Goal: Use online tool/utility: Utilize a website feature to perform a specific function

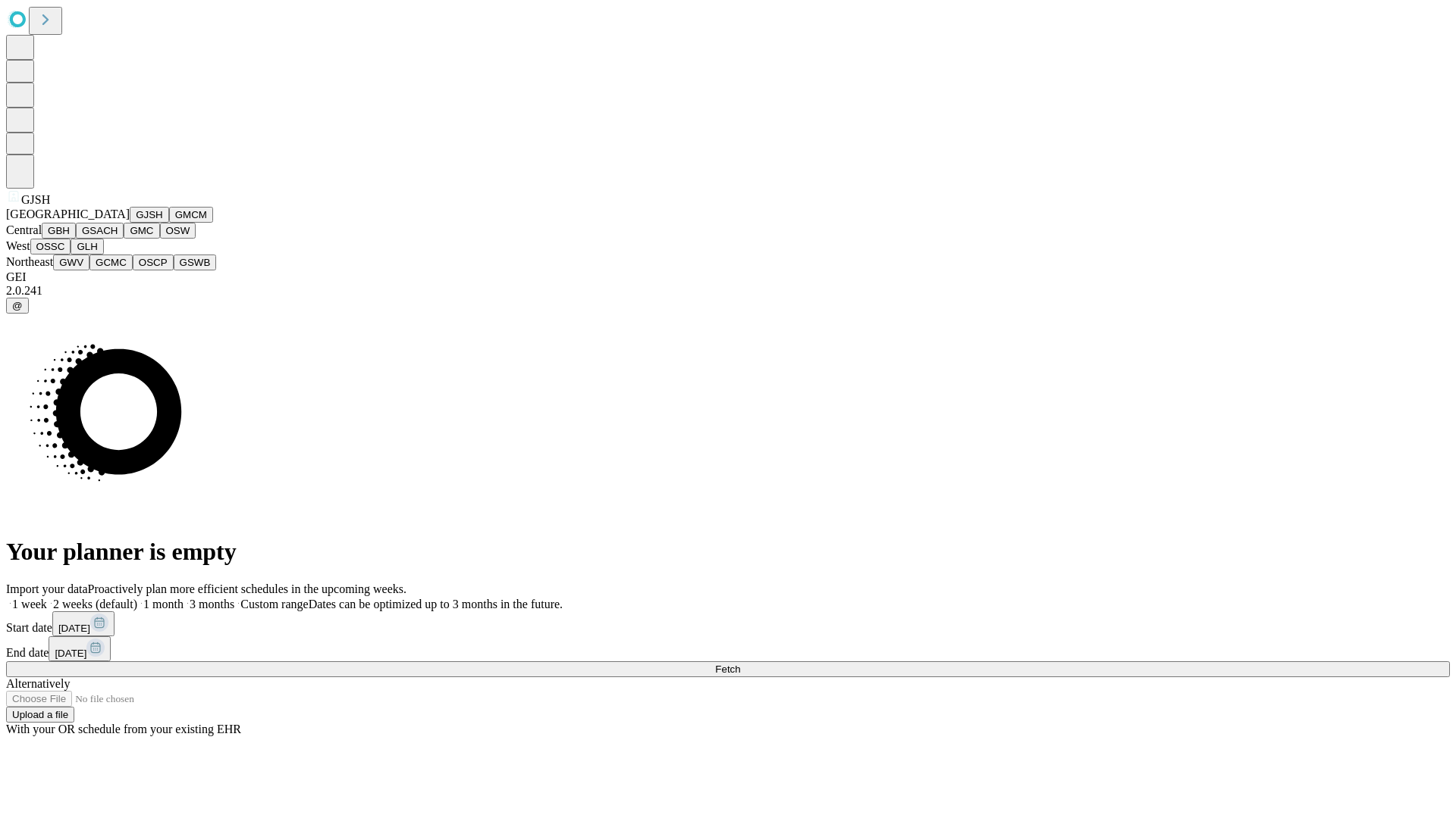
click at [130, 223] on button "GJSH" at bounding box center [149, 214] width 39 height 16
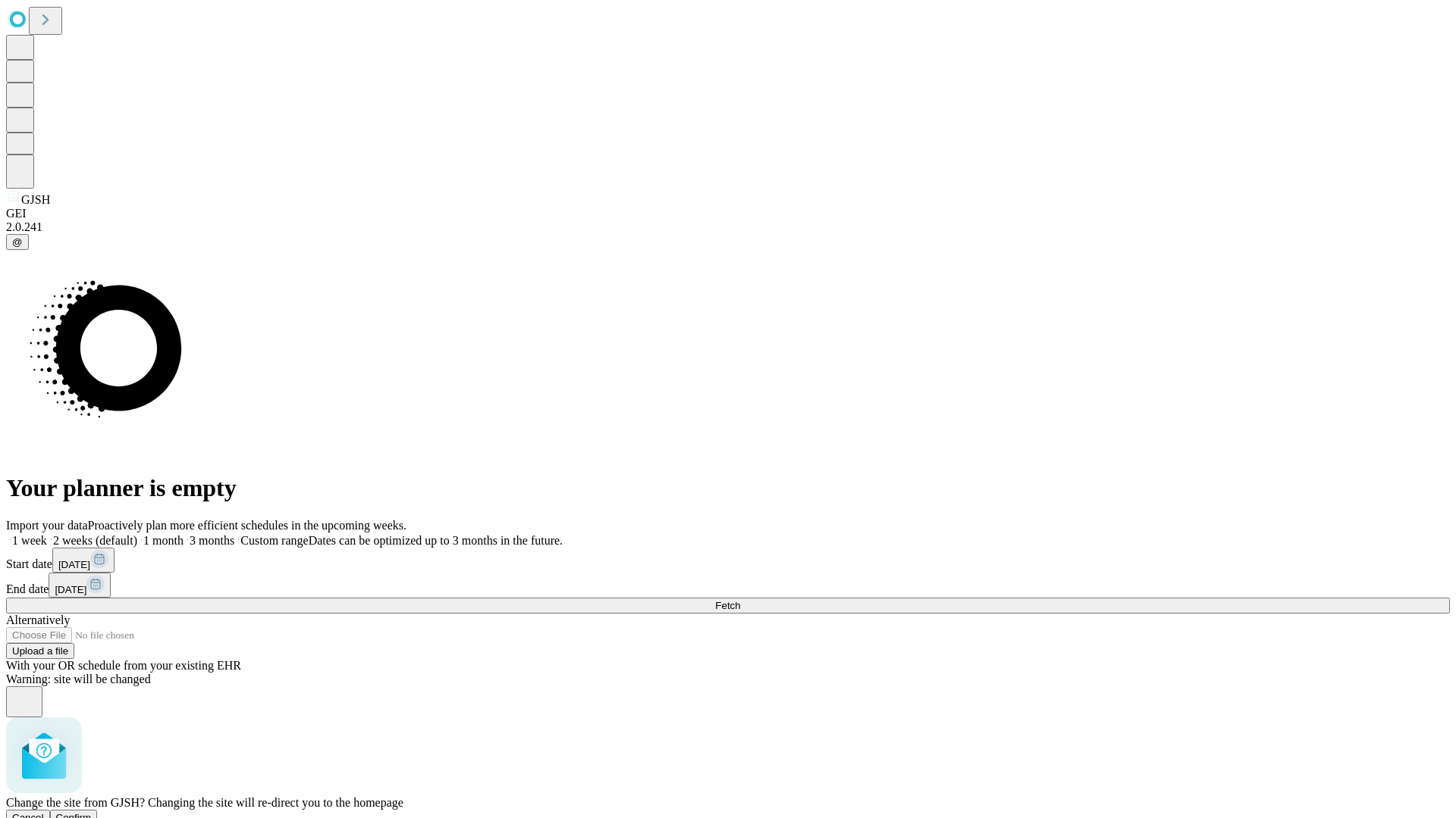
click at [92, 812] on span "Confirm" at bounding box center [73, 818] width 35 height 11
click at [137, 534] on label "2 weeks (default)" at bounding box center [92, 541] width 90 height 13
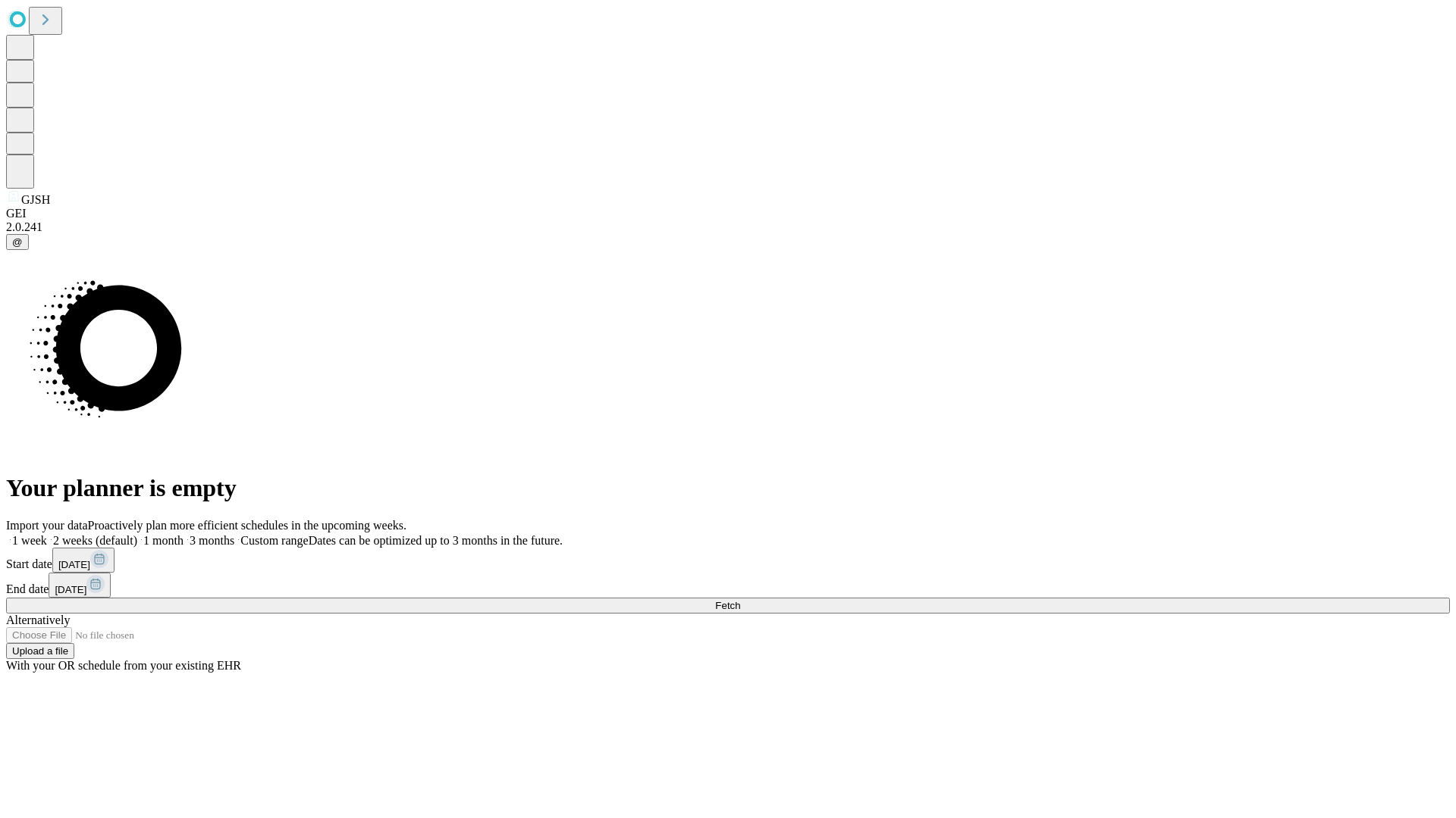
click at [741, 600] on span "Fetch" at bounding box center [728, 606] width 25 height 11
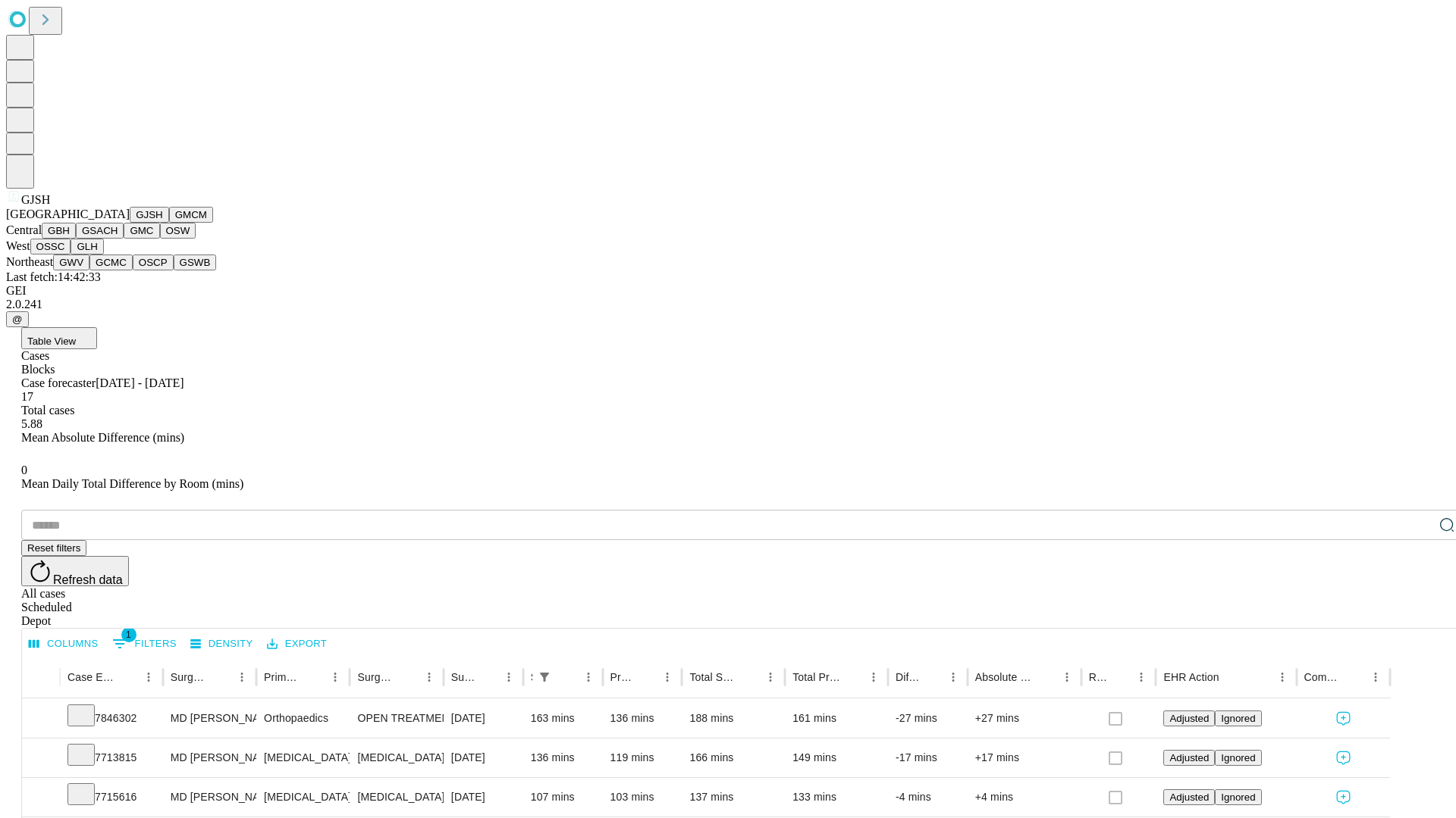
click at [169, 223] on button "GMCM" at bounding box center [190, 214] width 44 height 16
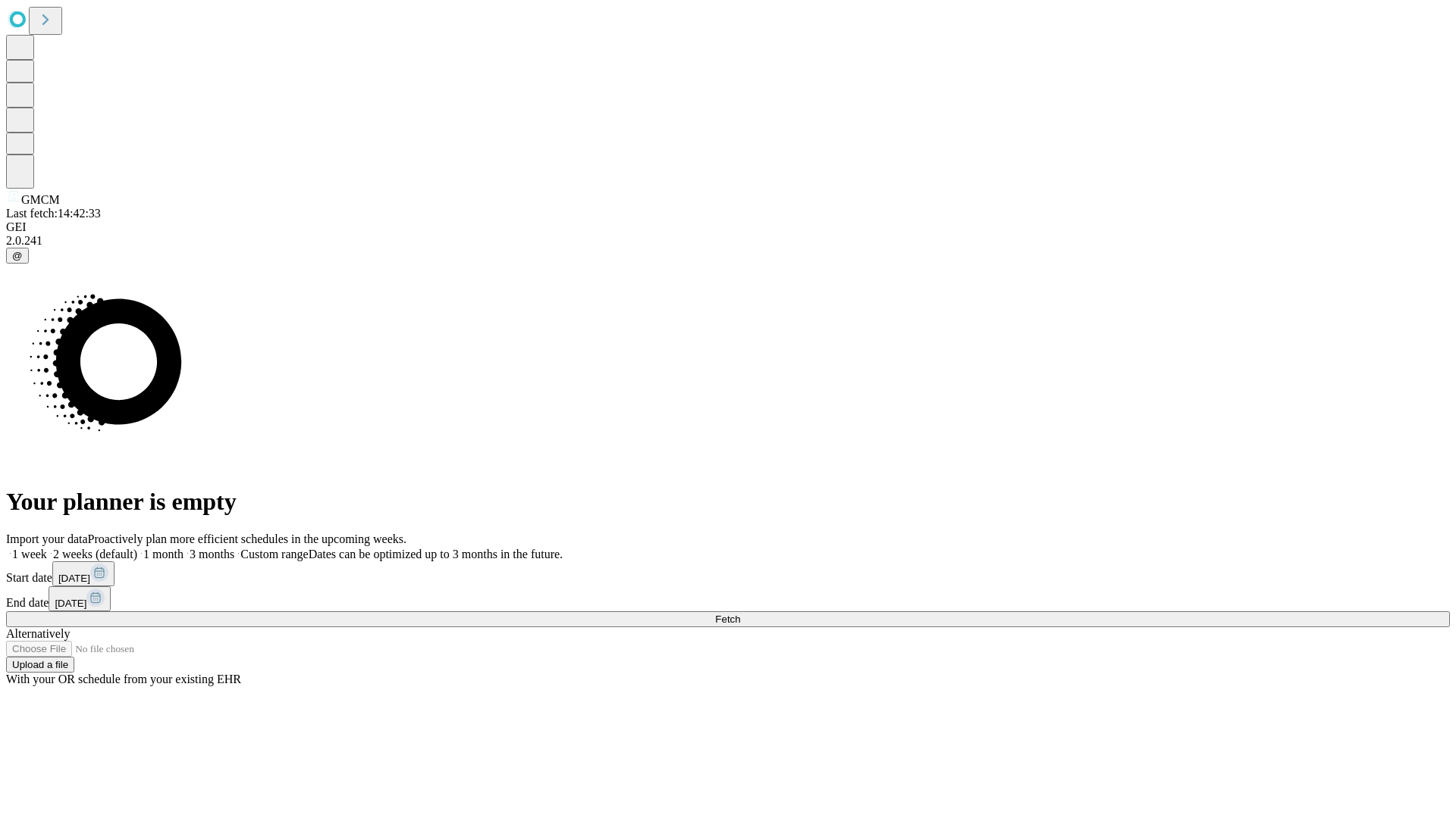
click at [137, 548] on label "2 weeks (default)" at bounding box center [92, 555] width 90 height 13
click at [741, 614] on span "Fetch" at bounding box center [728, 620] width 25 height 11
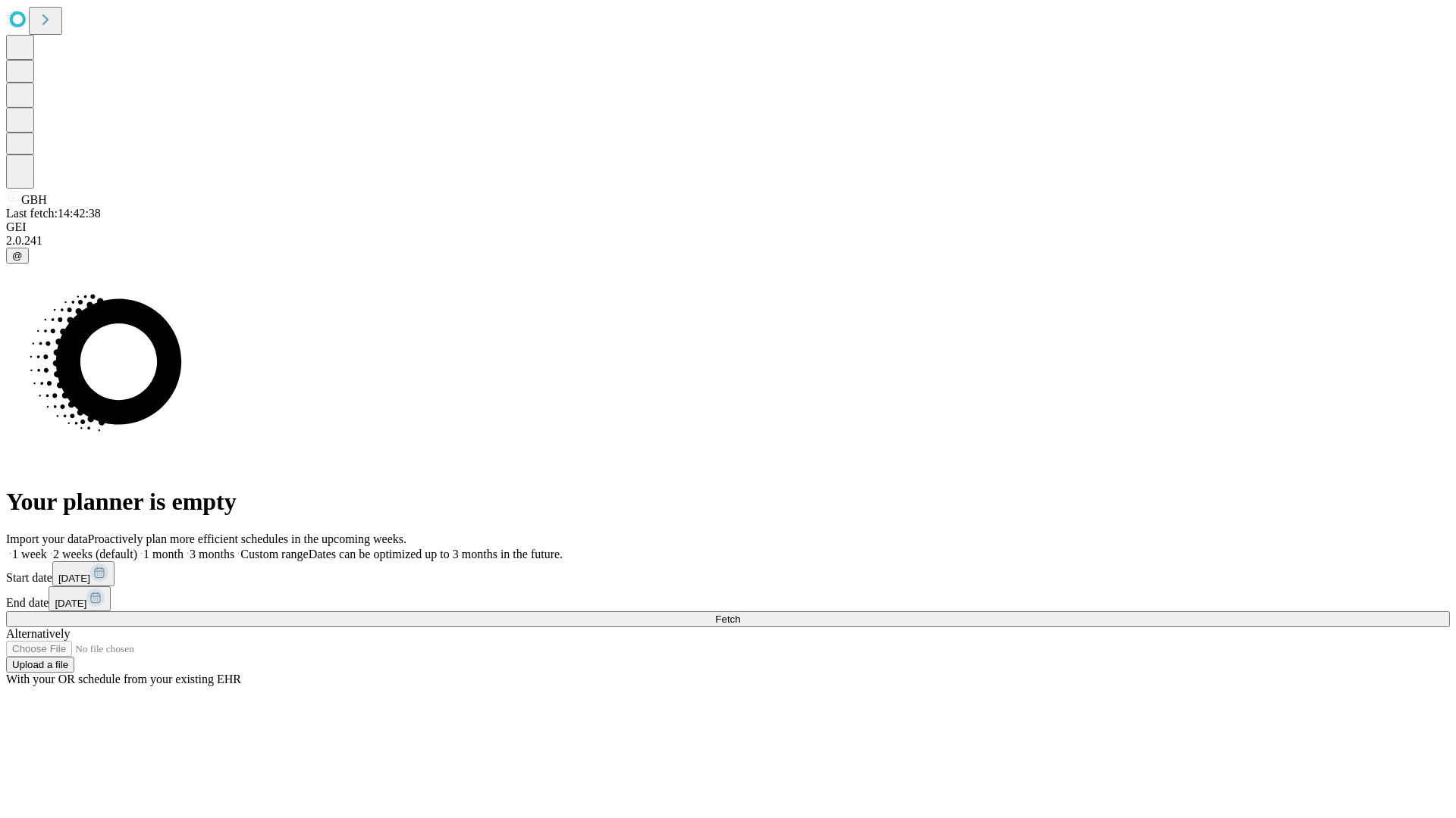
click at [137, 548] on label "2 weeks (default)" at bounding box center [92, 555] width 90 height 13
click at [741, 614] on span "Fetch" at bounding box center [728, 620] width 25 height 11
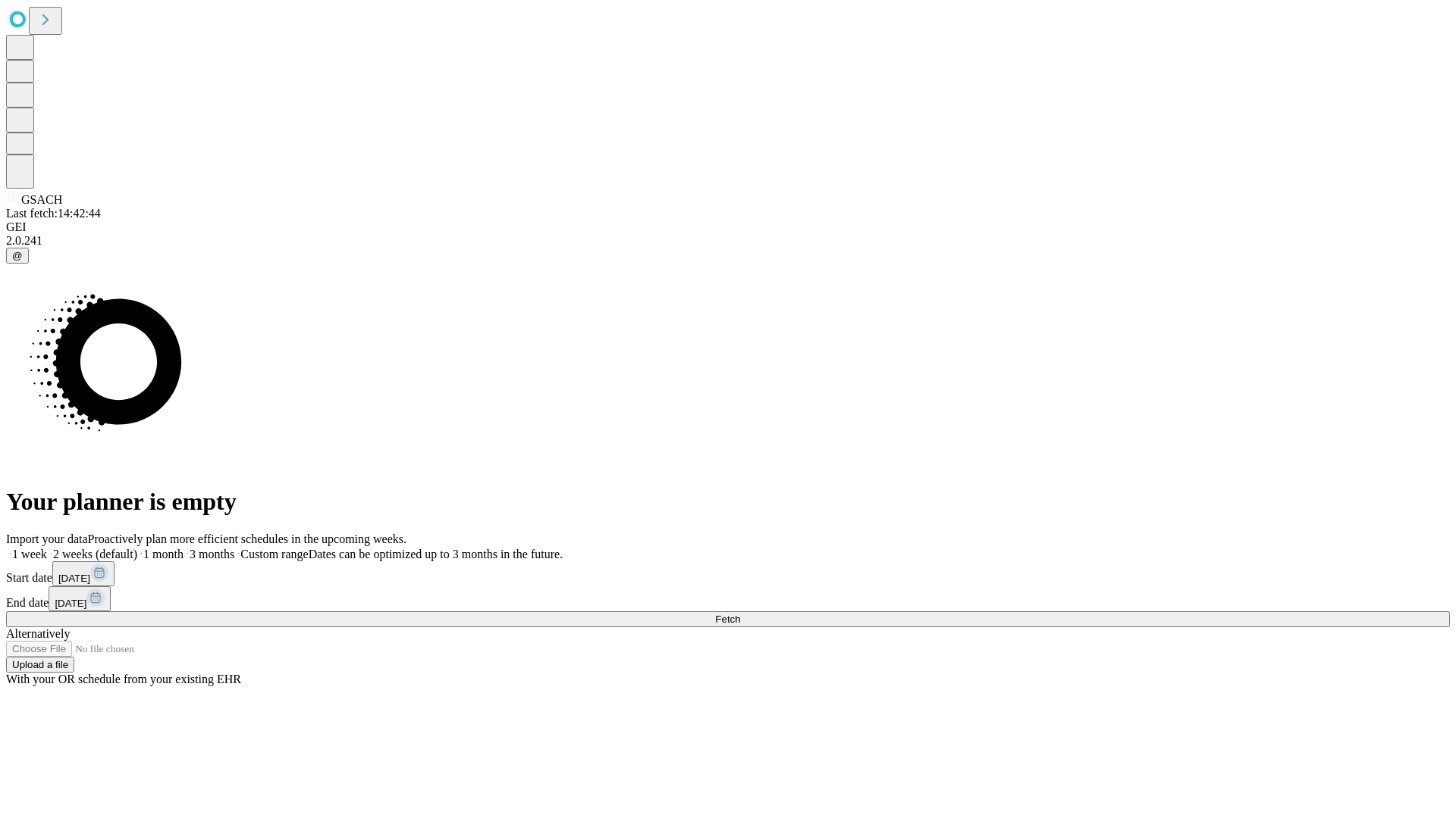
click at [137, 548] on label "2 weeks (default)" at bounding box center [92, 555] width 90 height 13
click at [741, 614] on span "Fetch" at bounding box center [728, 620] width 25 height 11
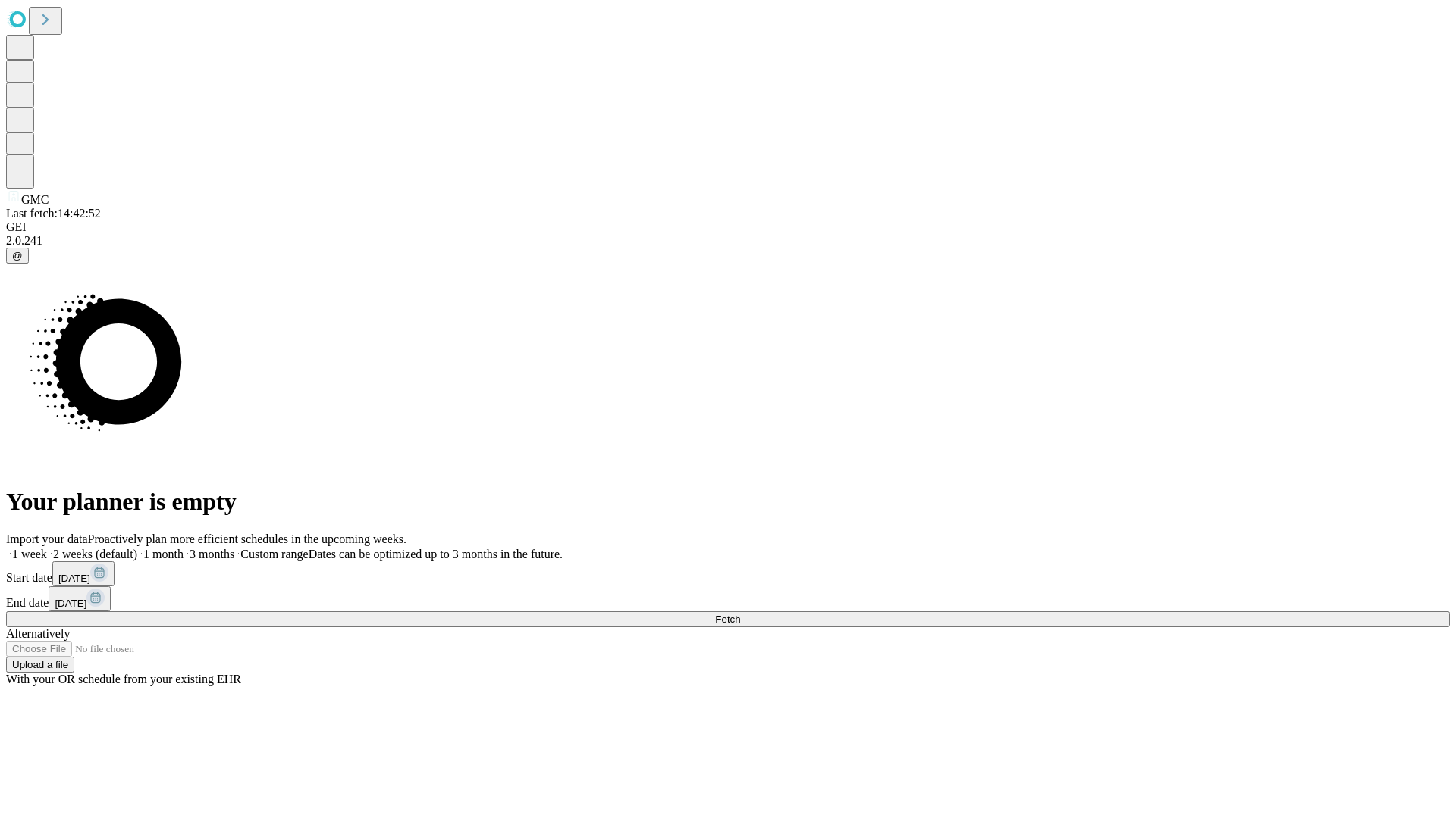
click at [137, 548] on label "2 weeks (default)" at bounding box center [92, 555] width 90 height 13
click at [741, 614] on span "Fetch" at bounding box center [728, 620] width 25 height 11
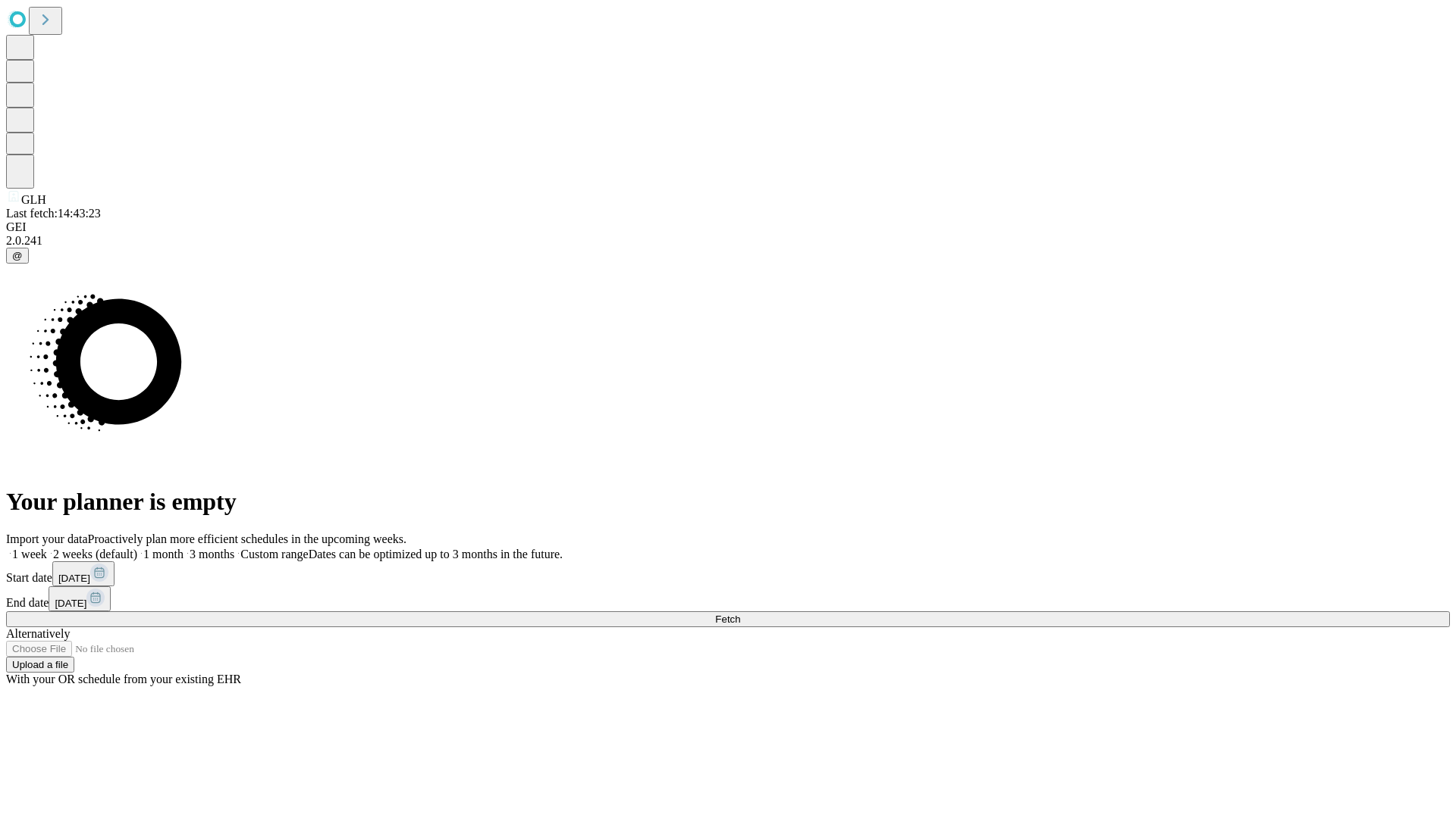
click at [741, 614] on span "Fetch" at bounding box center [728, 620] width 25 height 11
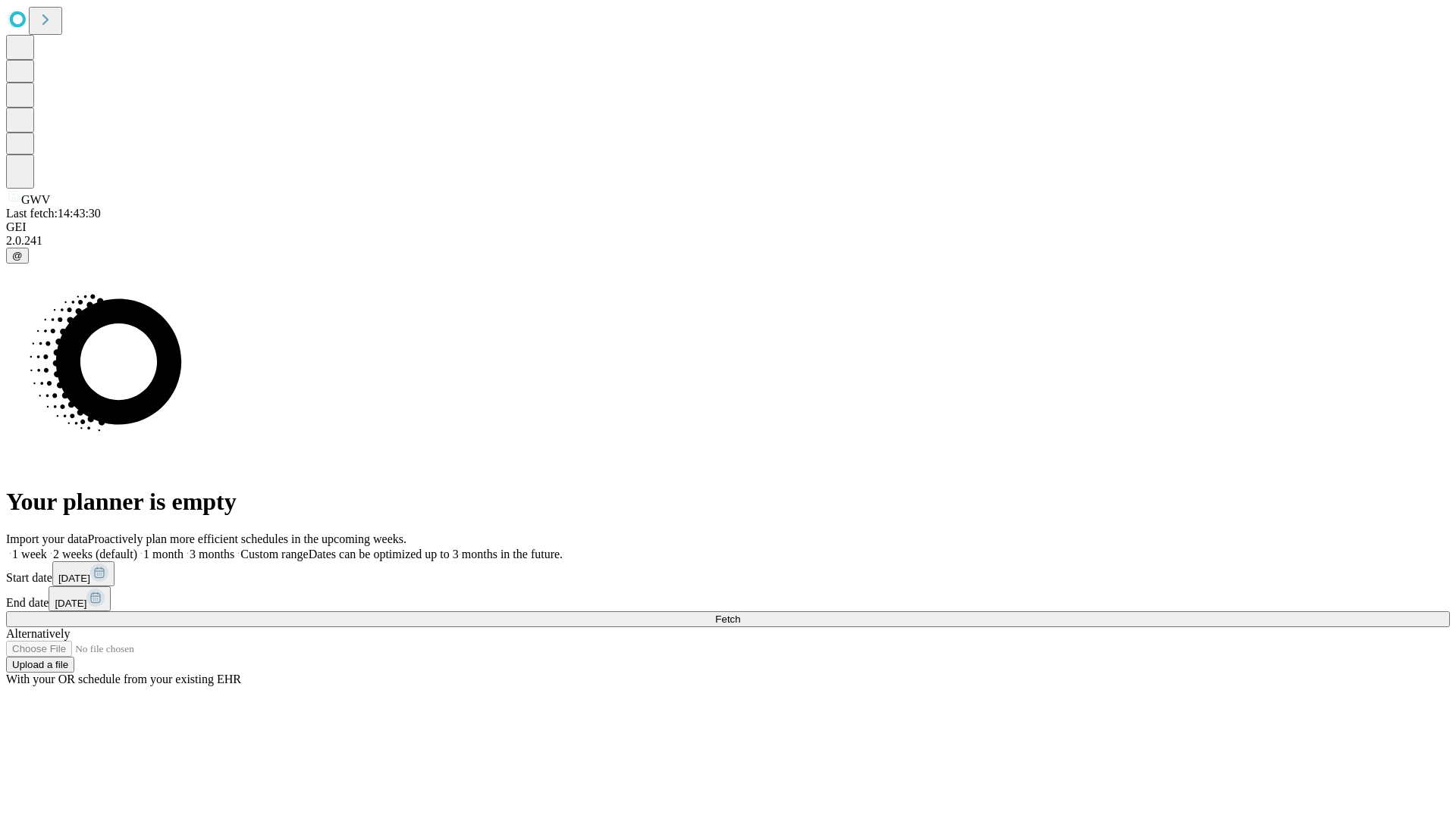
click at [137, 548] on label "2 weeks (default)" at bounding box center [92, 555] width 90 height 13
click at [741, 614] on span "Fetch" at bounding box center [728, 620] width 25 height 11
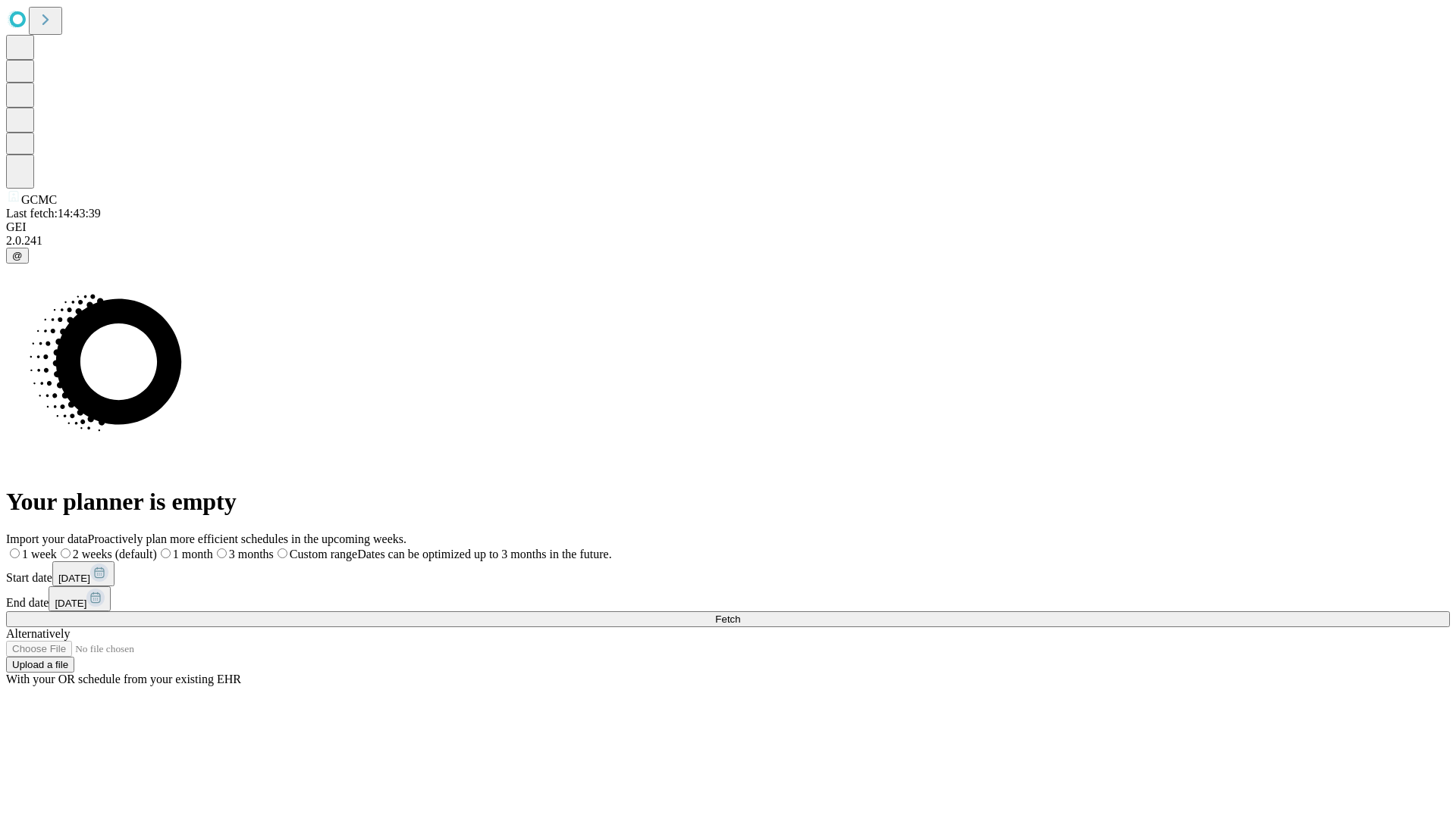
click at [157, 548] on label "2 weeks (default)" at bounding box center [107, 555] width 100 height 13
click at [741, 614] on span "Fetch" at bounding box center [728, 620] width 25 height 11
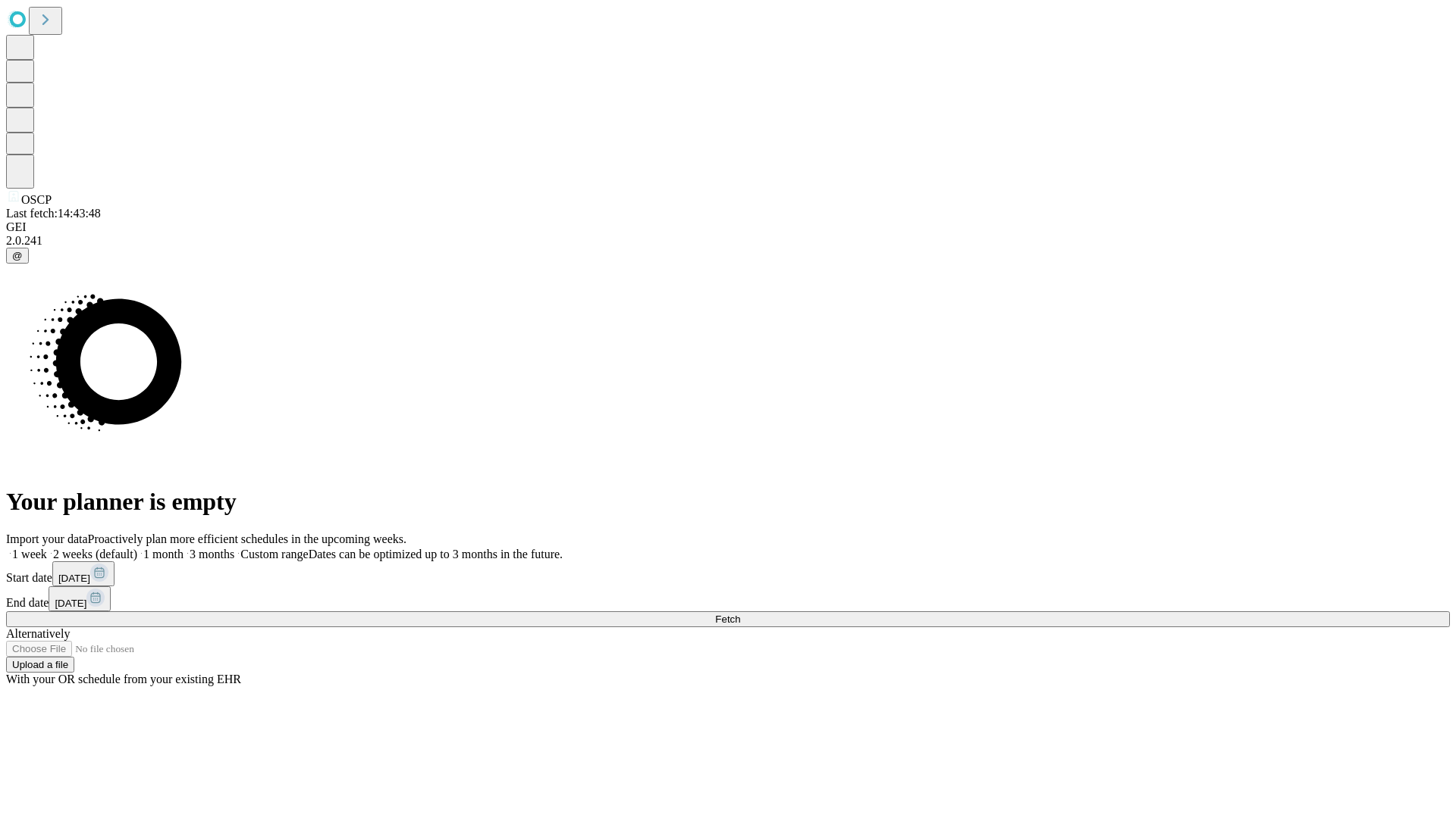
click at [137, 548] on label "2 weeks (default)" at bounding box center [92, 555] width 90 height 13
click at [741, 614] on span "Fetch" at bounding box center [728, 620] width 25 height 11
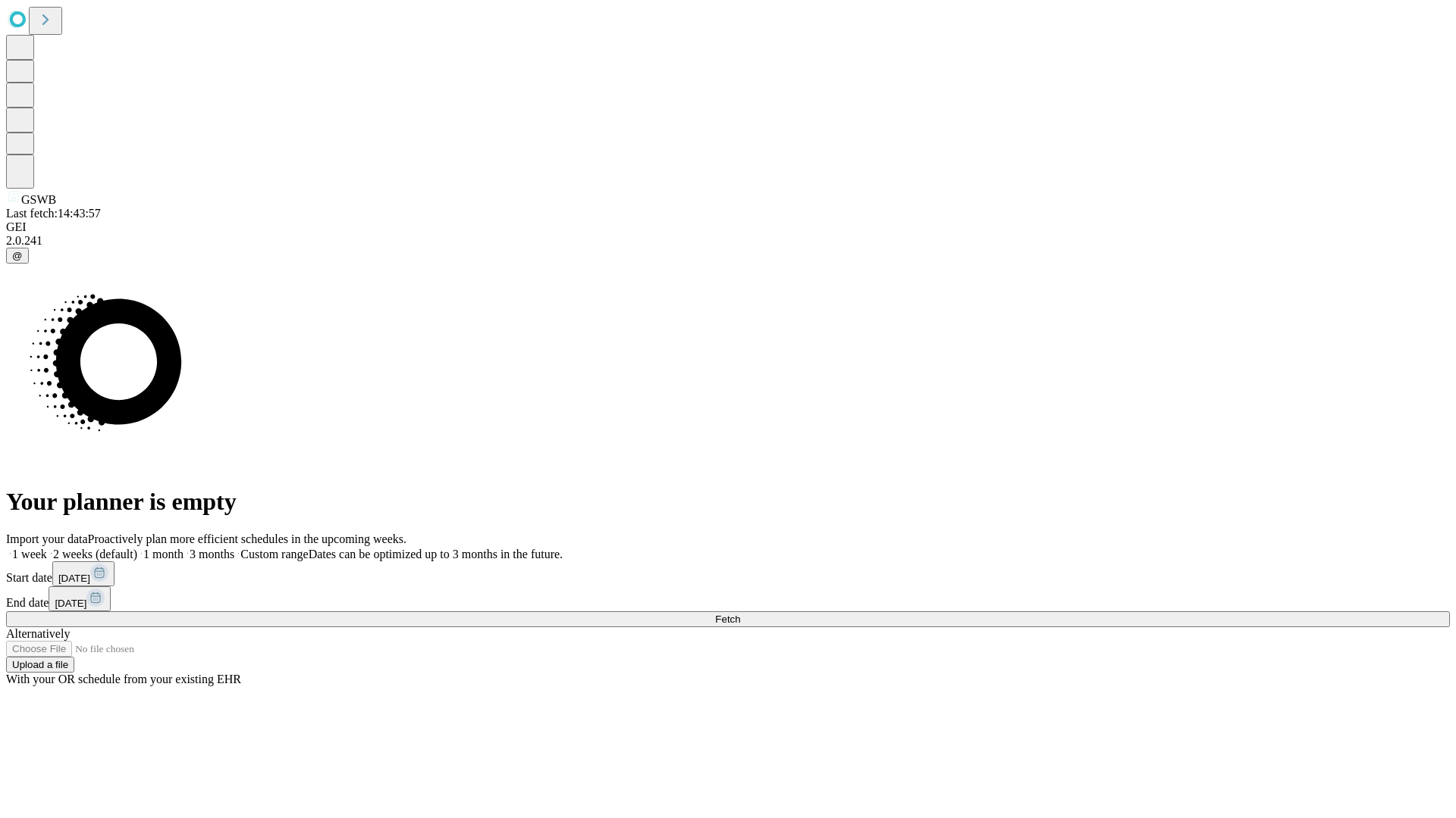
click at [137, 548] on label "2 weeks (default)" at bounding box center [92, 555] width 90 height 13
click at [741, 614] on span "Fetch" at bounding box center [728, 620] width 25 height 11
